Goal: Task Accomplishment & Management: Complete application form

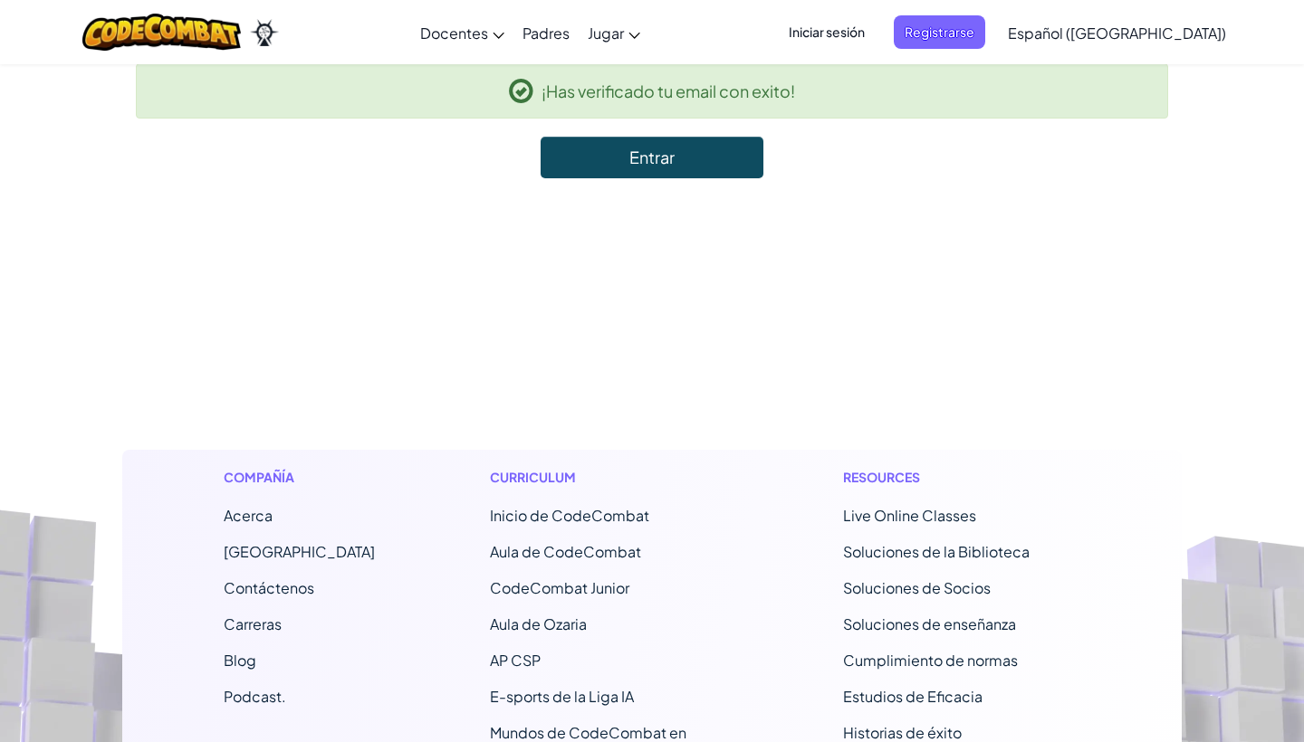
click at [593, 159] on link "Entrar" at bounding box center [651, 158] width 223 height 42
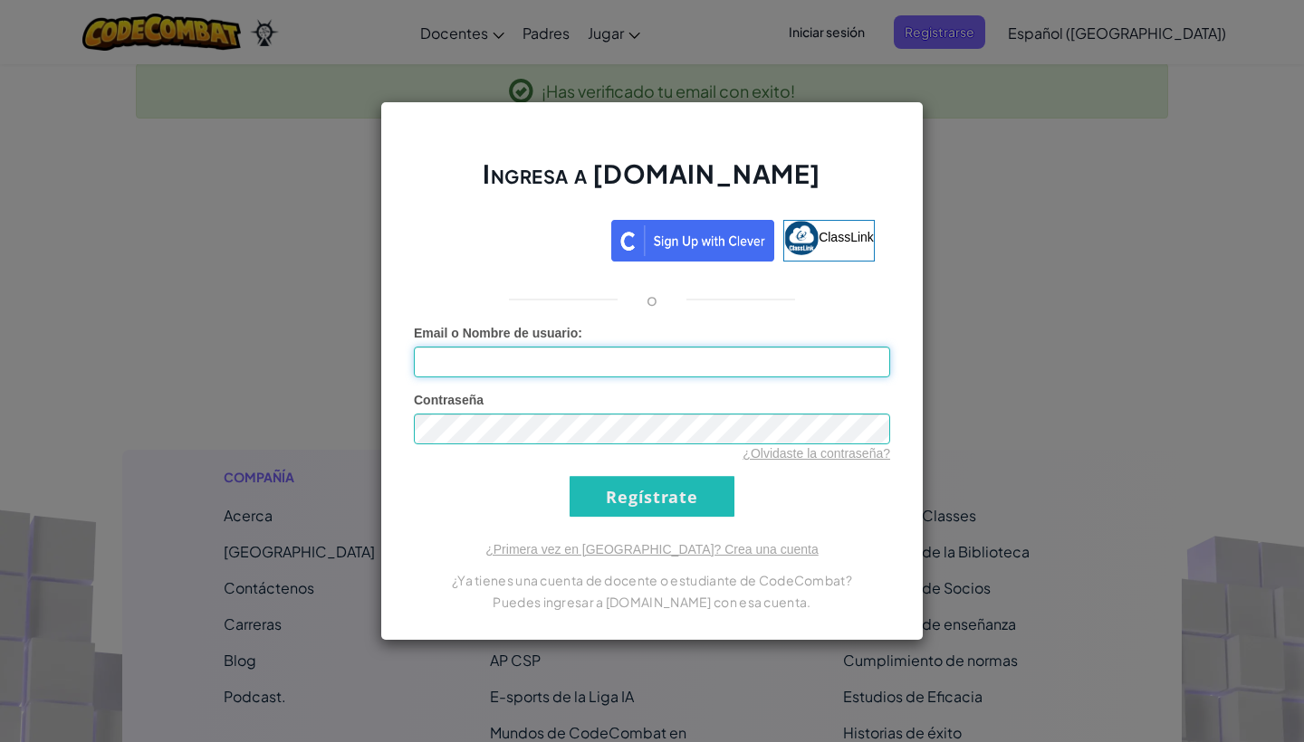
type input "[PERSON_NAME]"
click at [657, 499] on input "Regístrate" at bounding box center [651, 496] width 165 height 41
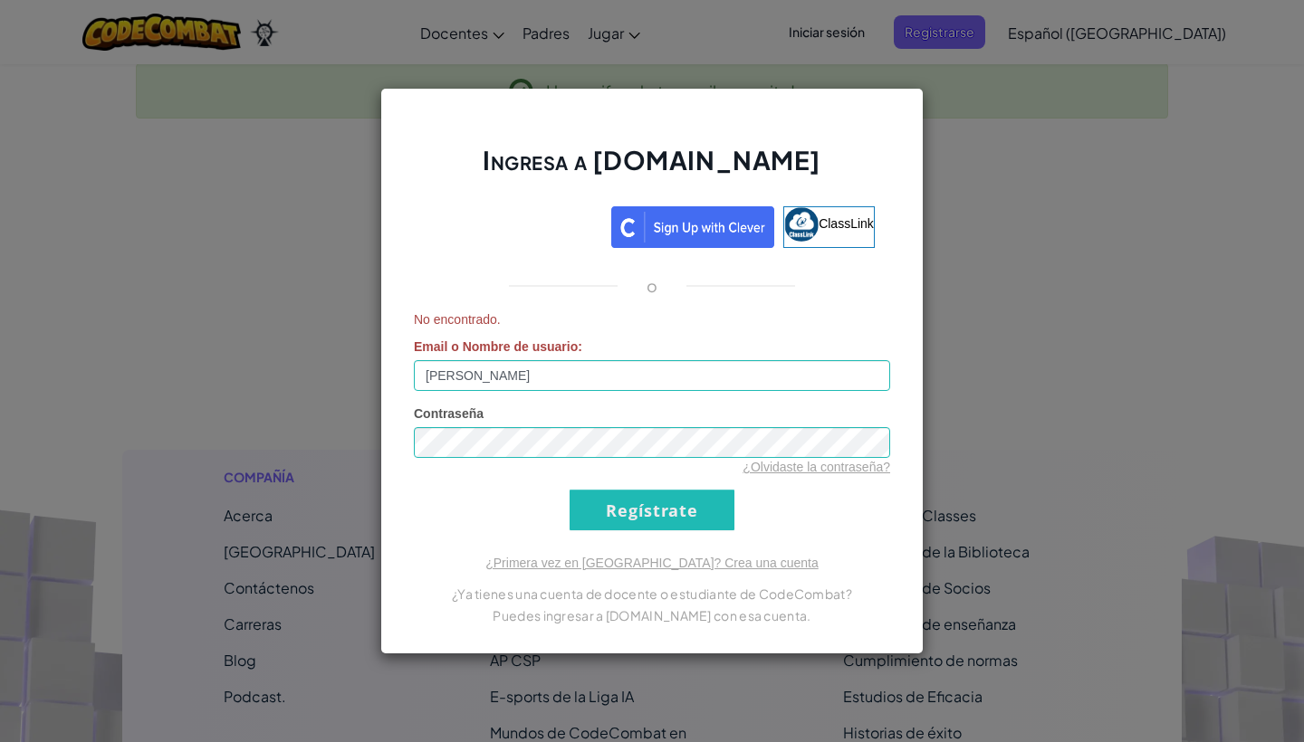
click at [613, 511] on input "Regístrate" at bounding box center [651, 510] width 165 height 41
drag, startPoint x: 579, startPoint y: 375, endPoint x: 392, endPoint y: 377, distance: 187.4
click at [392, 377] on div "Ingresa a [DOMAIN_NAME] ClassLink o No encontrado. Email o Nombre de usuario : …" at bounding box center [651, 371] width 543 height 567
click at [301, 437] on div "Ingresa a [DOMAIN_NAME] ClassLink o No encontrado. Email o Nombre de usuario : …" at bounding box center [652, 371] width 1304 height 742
click at [260, 224] on div "Ingresa a [DOMAIN_NAME] ClassLink o No encontrado. Email o Nombre de usuario : …" at bounding box center [652, 371] width 1304 height 742
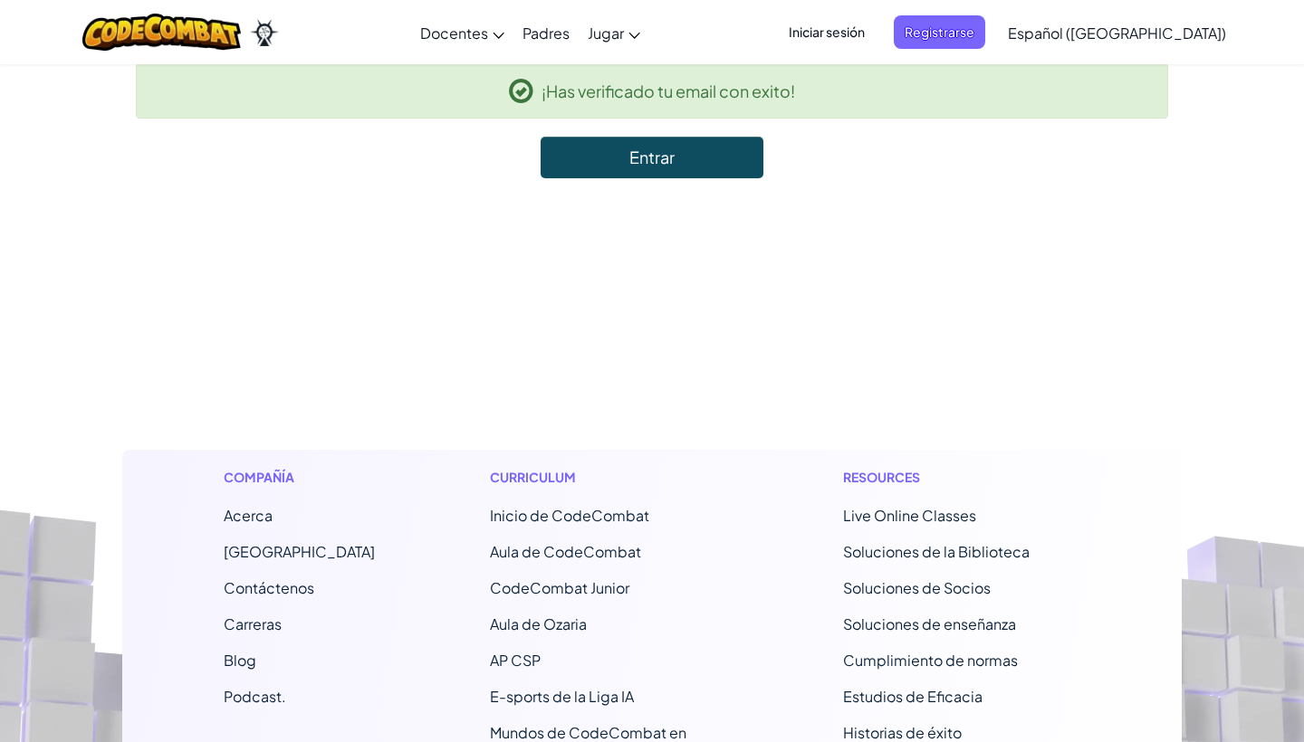
click at [861, 39] on span "Iniciar sesión" at bounding box center [827, 31] width 98 height 33
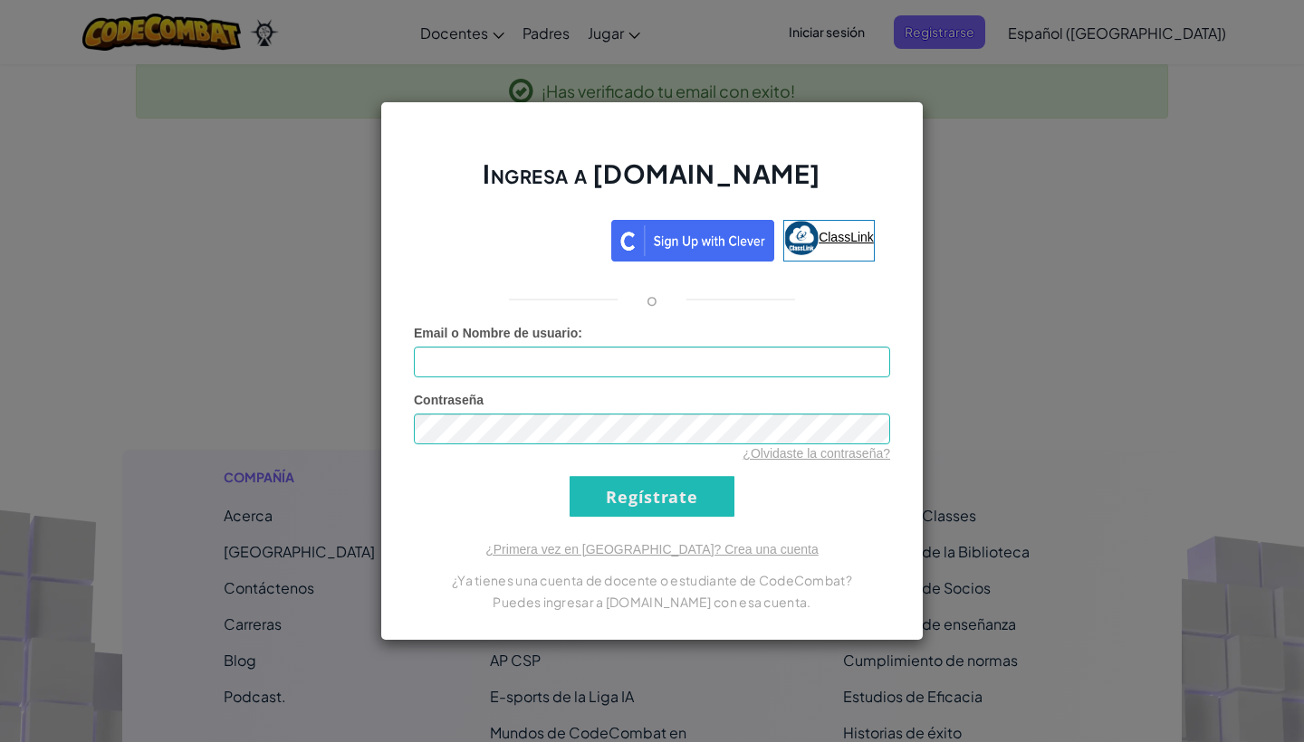
click at [835, 239] on span "ClassLink" at bounding box center [845, 237] width 55 height 14
